Goal: Information Seeking & Learning: Learn about a topic

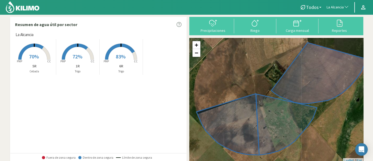
click at [334, 6] on span "La Alcancia" at bounding box center [335, 7] width 17 height 5
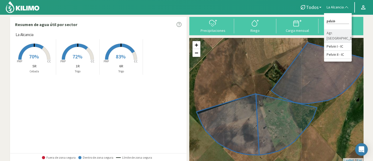
type input "pelvin"
click at [335, 31] on li "Agr. [GEOGRAPHIC_DATA]" at bounding box center [338, 35] width 28 height 13
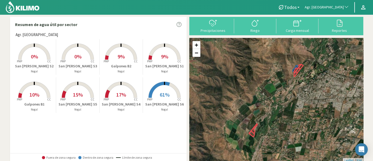
click at [167, 53] on rect at bounding box center [164, 60] width 42 height 42
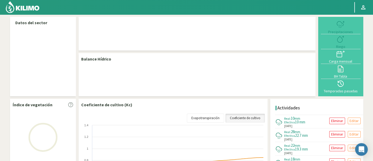
select select "19: Object"
select select "2: Object"
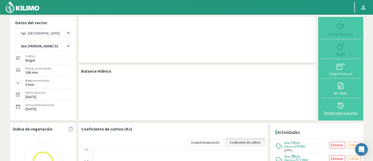
click at [345, 111] on div "Temporadas pasadas" at bounding box center [340, 113] width 37 height 4
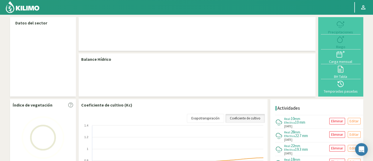
select select "19: Object"
select select "2: Object"
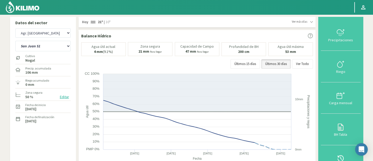
click at [338, 151] on button "Temporadas pasadas" at bounding box center [341, 161] width 40 height 31
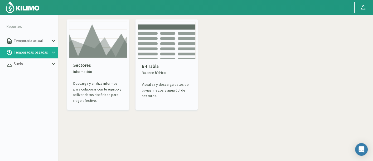
click at [104, 58] on div "Sectores Información Descarga y analiza informes para colaborar con tu equipo y…" at bounding box center [98, 83] width 58 height 50
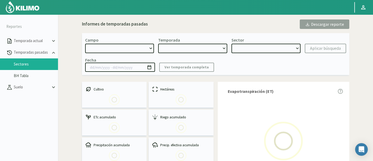
click at [124, 46] on select at bounding box center [119, 48] width 69 height 9
select select "0: Object"
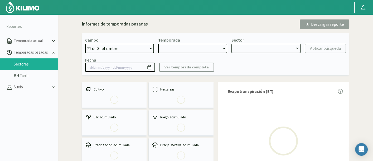
type input "[DATE] - [DATE]"
select select "0: 2023"
select select "0: Object"
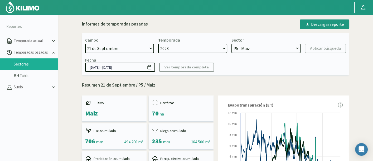
click at [149, 48] on select "[DATE] 8 Fuegos Acograpes - Ag. [PERSON_NAME] - Ag. [GEOGRAPHIC_DATA] Acograpes…" at bounding box center [119, 48] width 69 height 9
click at [135, 47] on select "[DATE] 8 Fuegos Acograpes - Ag. [PERSON_NAME] - Ag. [GEOGRAPHIC_DATA] Acograpes…" at bounding box center [119, 48] width 69 height 9
click at [124, 44] on select "[DATE] 8 Fuegos Acograpes - Ag. [PERSON_NAME] - Ag. [GEOGRAPHIC_DATA] Acograpes…" at bounding box center [119, 48] width 69 height 9
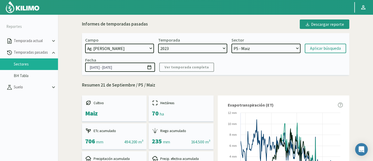
select select "44: Object"
select select "1: 2022"
select select "7: Object"
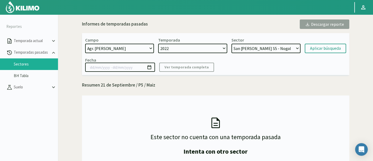
select select "2: 2021"
select select "9: Object"
select select "3: 2020"
select select "19: Object"
click at [151, 48] on select "[DATE] 8 Fuegos Acograpes - Ag. [PERSON_NAME] - Ag. [GEOGRAPHIC_DATA] Acograpes…" at bounding box center [119, 48] width 69 height 9
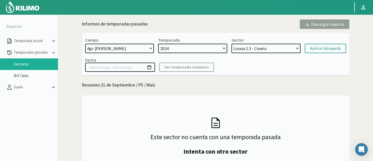
select select "4: 2024"
select select "25: Object"
select select "190: Object"
click at [85, 44] on select "[DATE] 8 Fuegos Acograpes - Ag. [PERSON_NAME] - Ag. [GEOGRAPHIC_DATA] Acograpes…" at bounding box center [119, 48] width 69 height 9
click at [203, 49] on select "2024 2023" at bounding box center [192, 48] width 69 height 9
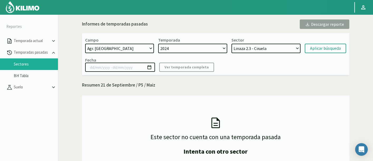
click at [158, 44] on select "2024 2023" at bounding box center [192, 48] width 69 height 9
click at [254, 47] on select "Linaza 2.3 - Ciruela Linaza 2.5 - Ciruela [GEOGRAPHIC_DATA] 3 - Ciruela La Lagu…" at bounding box center [265, 48] width 69 height 9
select select "54: Object"
click at [231, 44] on select "Galpones B2 - Nogal Galpones B1 - Nogal [GEOGRAPHIC_DATA][PERSON_NAME] S4 - Nog…" at bounding box center [265, 48] width 69 height 9
click at [322, 47] on div "Aplicar búsqueda" at bounding box center [325, 48] width 31 height 6
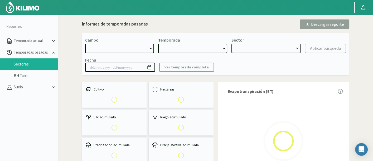
select select "190: Object"
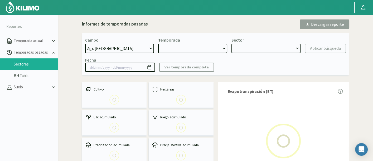
type input "[DATE] - [DATE]"
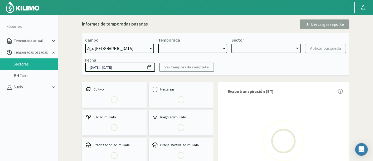
select select "0: 2024"
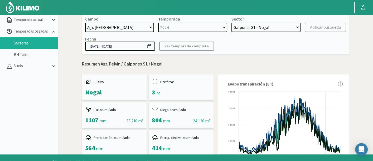
scroll to position [30, 0]
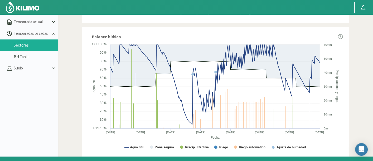
scroll to position [18, 0]
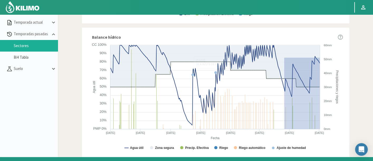
drag, startPoint x: 284, startPoint y: 57, endPoint x: 343, endPoint y: 137, distance: 99.7
click at [343, 137] on div "Balance hídrico Created with Highcharts 9.2.2 Fecha Agua útil Precipitaciones y…" at bounding box center [215, 95] width 267 height 135
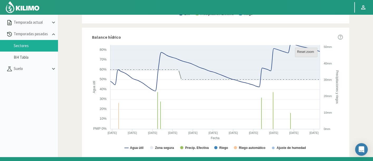
click at [307, 51] on text "Reset zoom" at bounding box center [305, 52] width 17 height 4
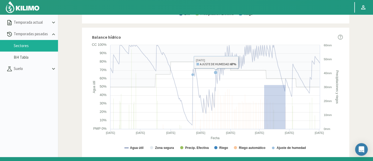
drag, startPoint x: 264, startPoint y: 85, endPoint x: 286, endPoint y: 132, distance: 52.6
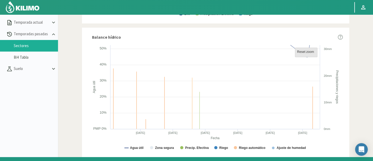
click at [303, 55] on rect at bounding box center [306, 52] width 22 height 9
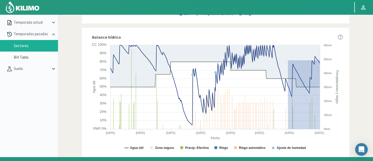
drag, startPoint x: 288, startPoint y: 60, endPoint x: 335, endPoint y: 133, distance: 87.3
click at [335, 133] on icon "Created with Highcharts 9.2.2 Fecha Agua útil Precipitaciones y riegos Agua úti…" at bounding box center [215, 99] width 255 height 114
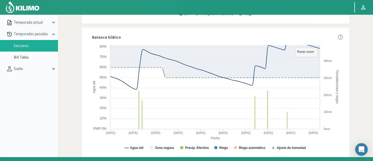
scroll to position [0, 0]
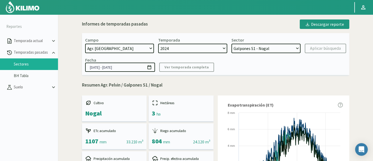
click at [258, 50] on select "Galpones B2 - Nogal Galpones B1 - Nogal [GEOGRAPHIC_DATA][PERSON_NAME] S4 - Nog…" at bounding box center [265, 48] width 69 height 9
click at [231, 44] on select "Galpones B2 - Nogal Galpones B1 - Nogal [GEOGRAPHIC_DATA][PERSON_NAME] S4 - Nog…" at bounding box center [265, 48] width 69 height 9
click at [293, 44] on select "Galpones B2 - Nogal Galpones B1 - Nogal [GEOGRAPHIC_DATA][PERSON_NAME] S4 - Nog…" at bounding box center [265, 48] width 69 height 9
click at [231, 44] on select "Galpones B2 - Nogal Galpones B1 - Nogal [GEOGRAPHIC_DATA][PERSON_NAME] S4 - Nog…" at bounding box center [265, 48] width 69 height 9
click at [316, 50] on div "Aplicar búsqueda" at bounding box center [325, 48] width 31 height 6
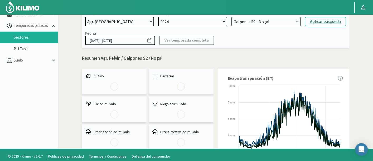
scroll to position [30, 0]
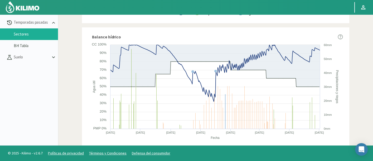
scroll to position [335, 0]
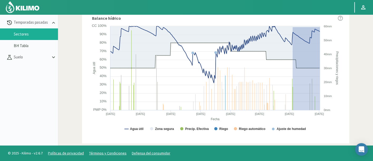
drag, startPoint x: 292, startPoint y: 26, endPoint x: 346, endPoint y: 136, distance: 122.0
click at [346, 136] on div "Balance hídrico Created with Highcharts 9.2.2 Fecha Agua útil Precipitaciones y…" at bounding box center [215, 76] width 267 height 135
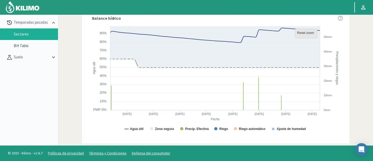
click at [306, 31] on text "Reset zoom" at bounding box center [305, 33] width 17 height 4
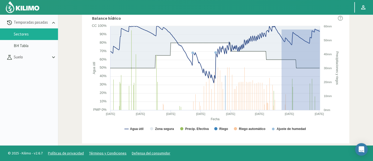
drag, startPoint x: 281, startPoint y: 29, endPoint x: 343, endPoint y: 119, distance: 109.5
click at [343, 119] on div "Balance hídrico Created with Highcharts 9.2.2 Fecha Agua útil Precipitaciones y…" at bounding box center [215, 76] width 267 height 135
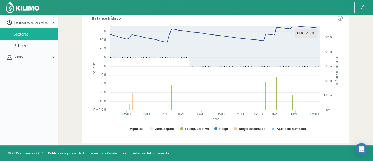
click at [297, 32] on rect at bounding box center [306, 33] width 22 height 9
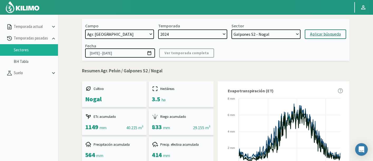
scroll to position [0, 0]
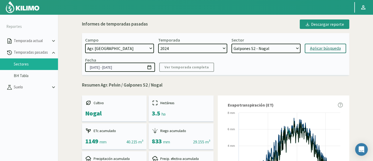
click at [285, 45] on select "Galpones B2 - Nogal Galpones B1 - Nogal [GEOGRAPHIC_DATA][PERSON_NAME] S4 - Nog…" at bounding box center [265, 48] width 69 height 9
click at [231, 44] on select "Galpones B2 - Nogal Galpones B1 - Nogal [GEOGRAPHIC_DATA][PERSON_NAME] S4 - Nog…" at bounding box center [265, 48] width 69 height 9
click at [330, 47] on div "Aplicar búsqueda" at bounding box center [325, 48] width 31 height 6
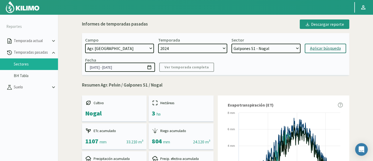
click at [330, 47] on div "Aplicar búsqueda" at bounding box center [325, 48] width 31 height 6
select select "65: Object"
click at [331, 48] on div "Aplicar búsqueda" at bounding box center [325, 48] width 31 height 6
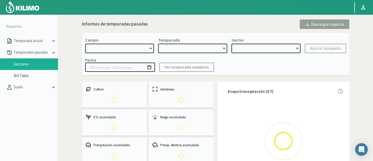
select select "190: Object"
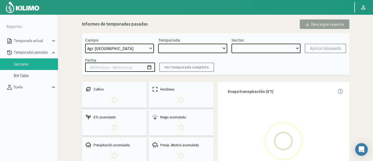
type input "[DATE] - [DATE]"
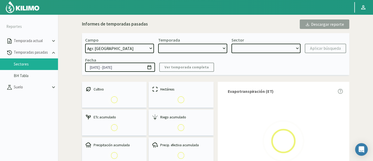
select select "0: 2024"
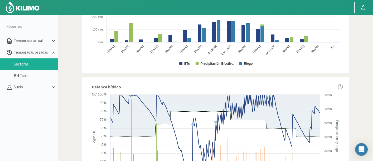
scroll to position [328, 0]
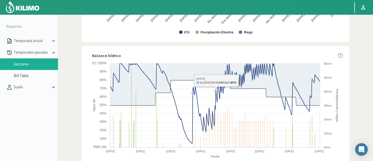
click at [348, 72] on div "Balance hídrico Created with Highcharts 9.2.2 Fecha Agua útil Precipitaciones y…" at bounding box center [215, 113] width 267 height 135
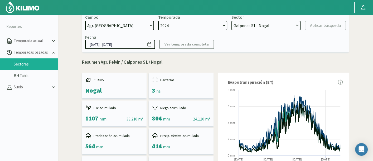
scroll to position [0, 0]
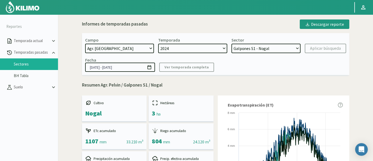
click at [286, 51] on select "Galpones B2 - Nogal Galpones B1 - Nogal [GEOGRAPHIC_DATA][PERSON_NAME] S4 - Nog…" at bounding box center [265, 48] width 69 height 9
click at [231, 44] on select "Galpones B2 - Nogal Galpones B1 - Nogal [GEOGRAPHIC_DATA][PERSON_NAME] S4 - Nog…" at bounding box center [265, 48] width 69 height 9
click at [327, 47] on div "Aplicar búsqueda" at bounding box center [325, 48] width 31 height 6
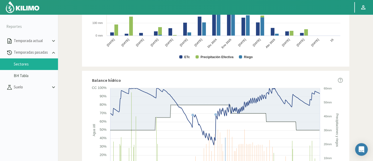
scroll to position [304, 0]
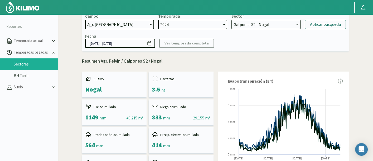
scroll to position [0, 0]
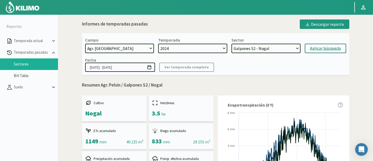
click at [264, 48] on select "Galpones B2 - Nogal Galpones B1 - Nogal [GEOGRAPHIC_DATA][PERSON_NAME] S4 - Nog…" at bounding box center [265, 48] width 69 height 9
click at [231, 44] on select "Galpones B2 - Nogal Galpones B1 - Nogal [GEOGRAPHIC_DATA][PERSON_NAME] S4 - Nog…" at bounding box center [265, 48] width 69 height 9
click at [323, 46] on div "Aplicar búsqueda" at bounding box center [325, 48] width 31 height 6
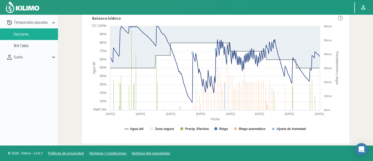
scroll to position [324, 0]
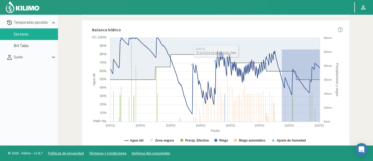
drag, startPoint x: 282, startPoint y: 49, endPoint x: 341, endPoint y: 140, distance: 108.5
click at [341, 140] on icon "Created with Highcharts 9.2.2 Fecha Agua útil Precipitaciones y riegos Agua úti…" at bounding box center [215, 92] width 255 height 114
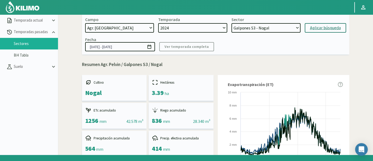
scroll to position [0, 0]
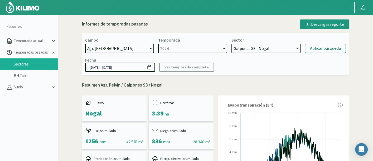
click at [284, 51] on select "Galpones B2 - Nogal Galpones B1 - Nogal [GEOGRAPHIC_DATA][PERSON_NAME] S4 - Nog…" at bounding box center [265, 48] width 69 height 9
click at [231, 44] on select "Galpones B2 - Nogal Galpones B1 - Nogal [GEOGRAPHIC_DATA][PERSON_NAME] S4 - Nog…" at bounding box center [265, 48] width 69 height 9
click at [317, 46] on div "Aplicar búsqueda" at bounding box center [325, 48] width 31 height 6
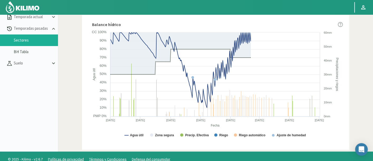
scroll to position [335, 0]
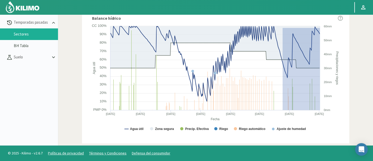
drag, startPoint x: 282, startPoint y: 27, endPoint x: 332, endPoint y: 119, distance: 104.3
click at [332, 119] on icon "Created with Highcharts 9.2.2 Fecha Agua útil Precipitaciones y riegos Agua úti…" at bounding box center [215, 80] width 255 height 114
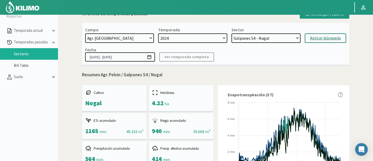
scroll to position [0, 0]
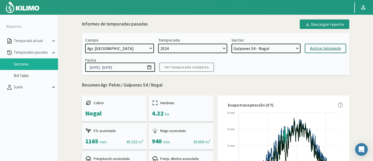
click at [278, 52] on select "Galpones B2 - Nogal Galpones B1 - Nogal [GEOGRAPHIC_DATA][PERSON_NAME] S4 - Nog…" at bounding box center [265, 48] width 69 height 9
click at [231, 44] on select "Galpones B2 - Nogal Galpones B1 - Nogal [GEOGRAPHIC_DATA][PERSON_NAME] S4 - Nog…" at bounding box center [265, 48] width 69 height 9
click at [319, 47] on div "Aplicar búsqueda" at bounding box center [325, 48] width 31 height 6
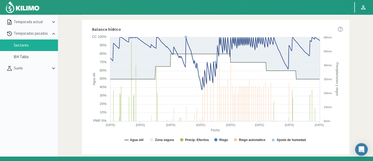
scroll to position [30, 0]
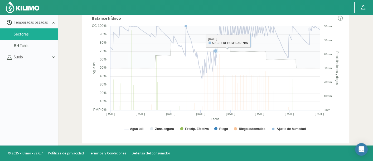
drag, startPoint x: 285, startPoint y: 24, endPoint x: 326, endPoint y: 69, distance: 60.4
click at [326, 69] on icon "Created with Highcharts 9.2.2 Fecha Agua útil Precipitaciones y riegos Agua úti…" at bounding box center [215, 80] width 255 height 114
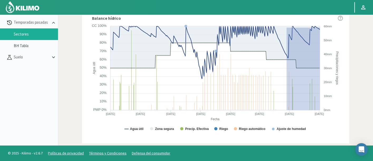
drag, startPoint x: 286, startPoint y: 27, endPoint x: 336, endPoint y: 120, distance: 105.3
click at [336, 120] on icon "Created with Highcharts 9.2.2 Fecha Agua útil Precipitaciones y riegos Agua úti…" at bounding box center [215, 80] width 255 height 114
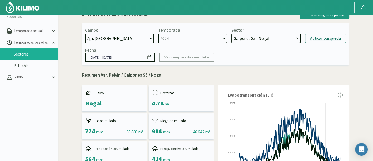
scroll to position [0, 0]
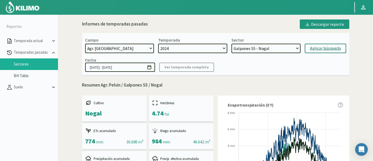
click at [272, 48] on select "Galpones B2 - Nogal Galpones B1 - Nogal [GEOGRAPHIC_DATA][PERSON_NAME] S4 - Nog…" at bounding box center [265, 48] width 69 height 9
click at [231, 44] on select "Galpones B2 - Nogal Galpones B1 - Nogal [GEOGRAPHIC_DATA][PERSON_NAME] S4 - Nog…" at bounding box center [265, 48] width 69 height 9
click at [321, 49] on div "Aplicar búsqueda" at bounding box center [325, 48] width 31 height 6
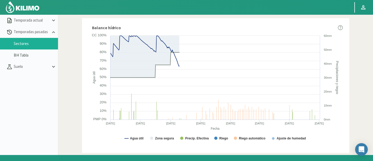
scroll to position [30, 0]
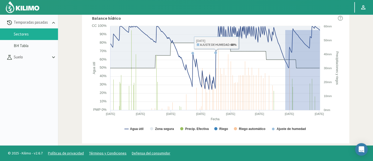
drag, startPoint x: 285, startPoint y: 29, endPoint x: 347, endPoint y: 121, distance: 110.8
click at [347, 121] on div "Balance hídrico Created with Highcharts 9.2.2 Fecha Agua útil Precipitaciones y…" at bounding box center [215, 76] width 267 height 135
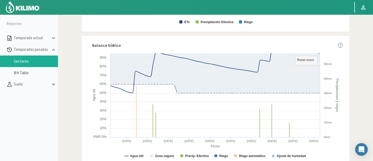
scroll to position [0, 0]
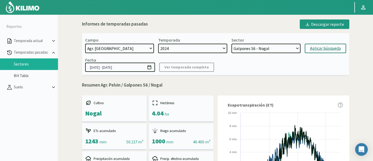
click at [282, 48] on select "Galpones B2 - Nogal Galpones B1 - Nogal [GEOGRAPHIC_DATA][PERSON_NAME] S4 - Nog…" at bounding box center [265, 48] width 69 height 9
click at [231, 44] on select "Galpones B2 - Nogal Galpones B1 - Nogal [GEOGRAPHIC_DATA][PERSON_NAME] S4 - Nog…" at bounding box center [265, 48] width 69 height 9
click at [325, 48] on div "Aplicar búsqueda" at bounding box center [325, 48] width 31 height 6
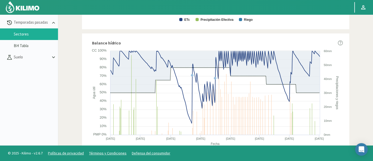
scroll to position [312, 0]
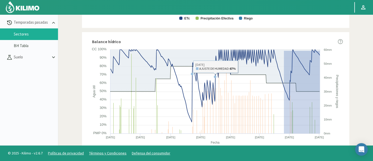
drag, startPoint x: 284, startPoint y: 50, endPoint x: 336, endPoint y: 147, distance: 110.4
click at [336, 147] on div "Principal Perfil Perfil Salir Reportes Temporada actual Temporadas pasadas Sect…" at bounding box center [186, 66] width 373 height 192
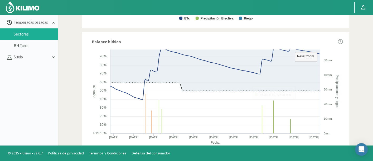
click at [342, 119] on rect at bounding box center [215, 104] width 255 height 114
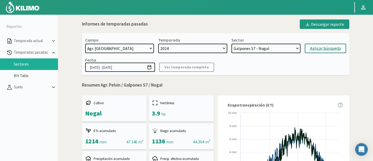
click at [273, 51] on select "Galpones B2 - Nogal Galpones B1 - Nogal [GEOGRAPHIC_DATA][PERSON_NAME] S4 - Nog…" at bounding box center [265, 48] width 69 height 9
click at [306, 88] on p "Resumen Agr. Pelvin / Galpones S7 / Nogal" at bounding box center [215, 85] width 267 height 7
click at [287, 49] on select "Galpones B2 - Nogal Galpones B1 - Nogal [GEOGRAPHIC_DATA][PERSON_NAME] S4 - Nog…" at bounding box center [265, 48] width 69 height 9
click at [231, 44] on select "Galpones B2 - Nogal Galpones B1 - Nogal [GEOGRAPHIC_DATA][PERSON_NAME] S4 - Nog…" at bounding box center [265, 48] width 69 height 9
click at [321, 48] on div "Aplicar búsqueda" at bounding box center [325, 48] width 31 height 6
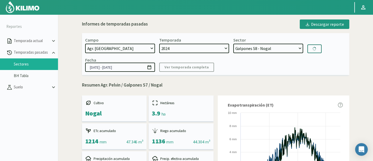
select select "150: Object"
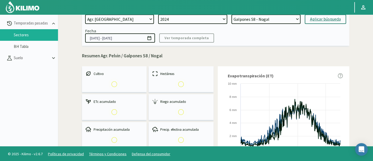
scroll to position [30, 0]
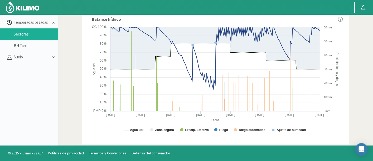
scroll to position [335, 0]
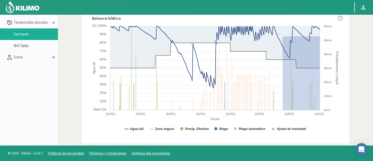
drag, startPoint x: 282, startPoint y: 36, endPoint x: 340, endPoint y: 121, distance: 103.2
click at [340, 121] on icon "Created with Highcharts 9.2.2 Fecha Agua útil Precipitaciones y riegos Agua úti…" at bounding box center [215, 80] width 255 height 114
